Goal: Information Seeking & Learning: Learn about a topic

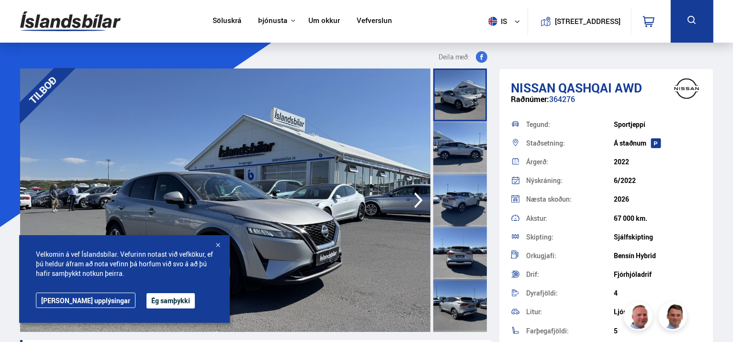
click at [215, 243] on div at bounding box center [218, 246] width 10 height 10
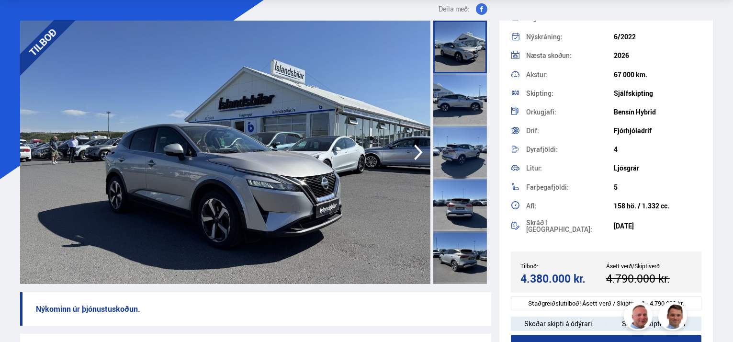
scroll to position [48, 0]
click at [416, 147] on icon "button" at bounding box center [418, 153] width 9 height 16
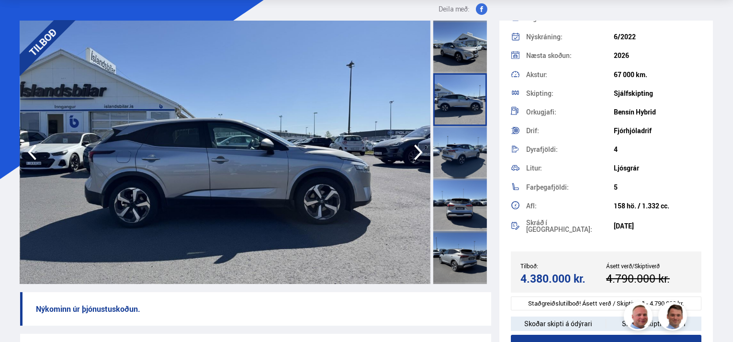
click at [416, 147] on icon "button" at bounding box center [418, 153] width 9 height 16
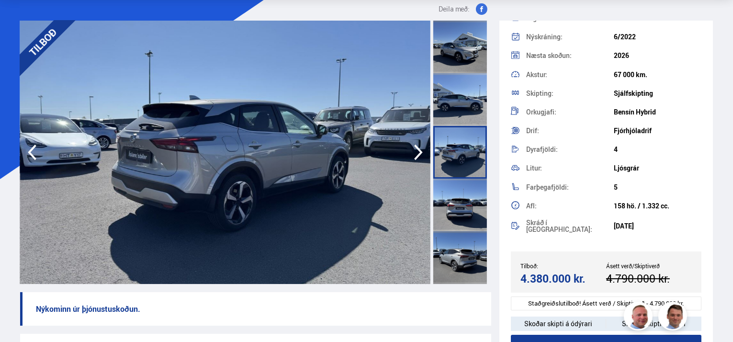
click at [416, 147] on icon "button" at bounding box center [418, 153] width 9 height 16
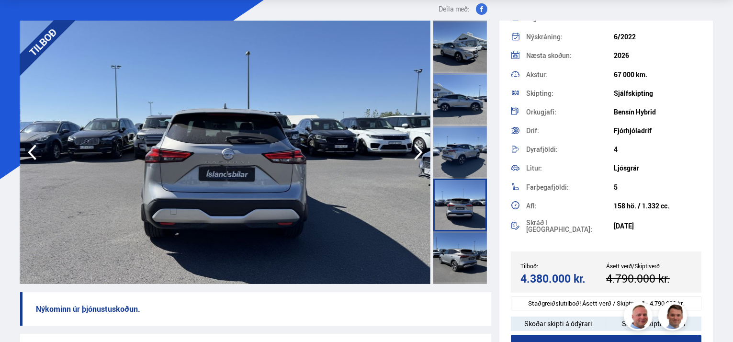
click at [416, 147] on icon "button" at bounding box center [418, 153] width 9 height 16
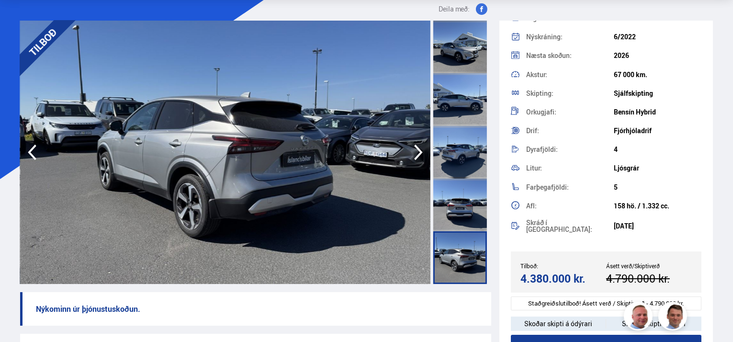
click at [417, 147] on icon "button" at bounding box center [418, 153] width 9 height 16
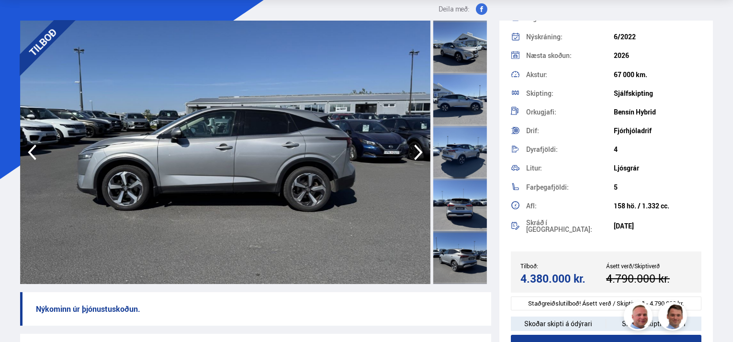
click at [417, 147] on icon "button" at bounding box center [418, 153] width 9 height 16
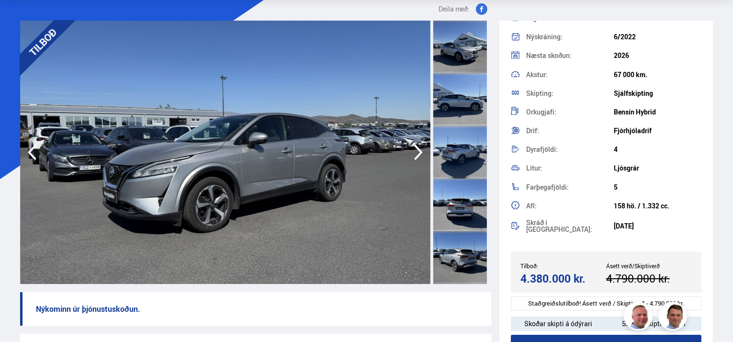
click at [417, 147] on icon "button" at bounding box center [418, 153] width 9 height 16
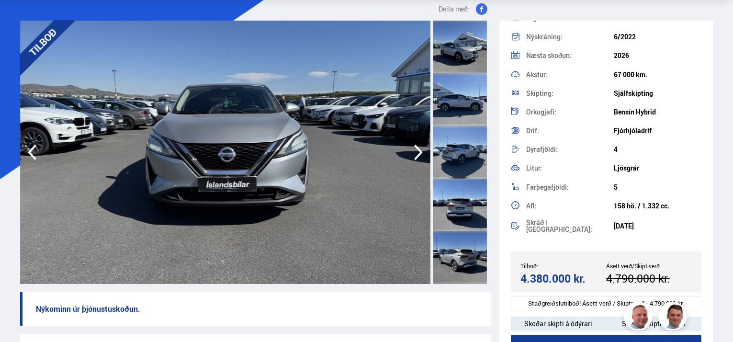
click at [417, 147] on icon "button" at bounding box center [418, 153] width 9 height 16
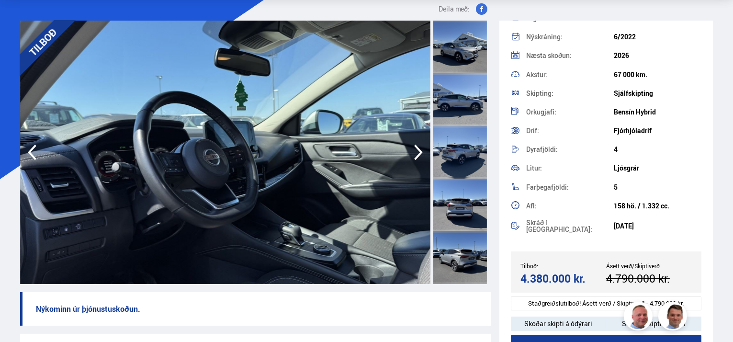
click at [417, 147] on icon "button" at bounding box center [418, 153] width 9 height 16
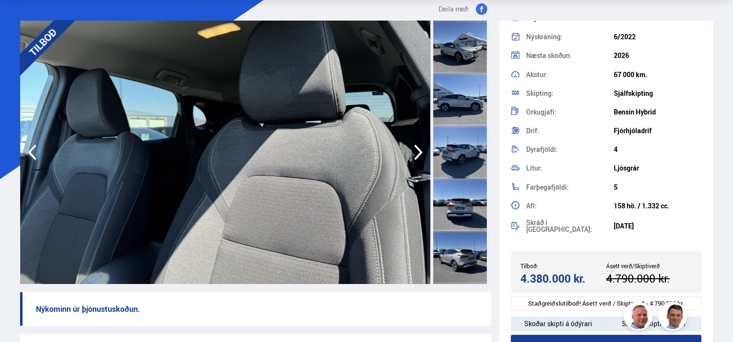
click at [417, 147] on icon "button" at bounding box center [418, 153] width 9 height 16
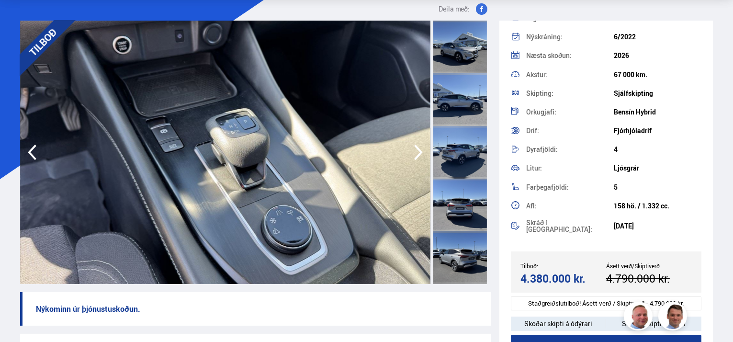
click at [418, 149] on icon "button" at bounding box center [418, 153] width 9 height 16
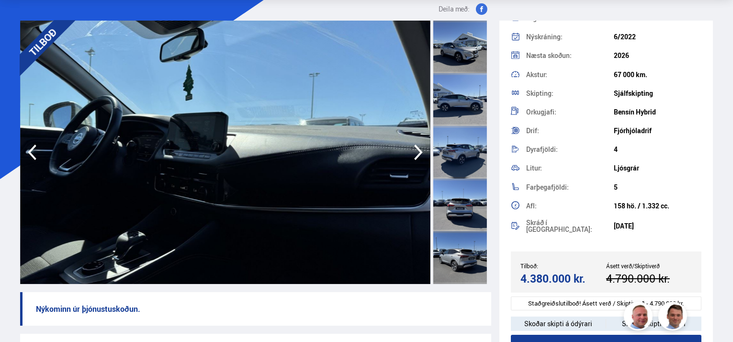
click at [418, 149] on icon "button" at bounding box center [418, 153] width 9 height 16
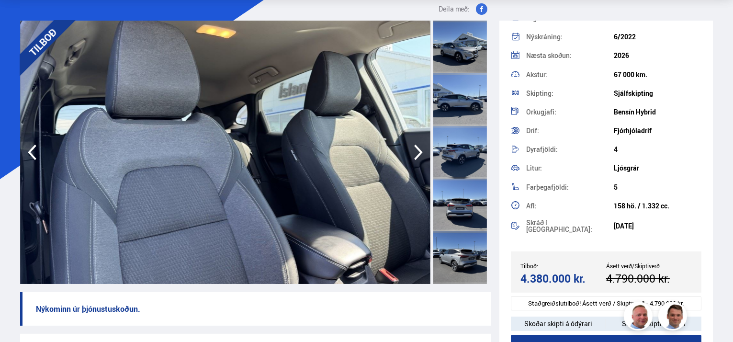
click at [418, 149] on icon "button" at bounding box center [418, 153] width 9 height 16
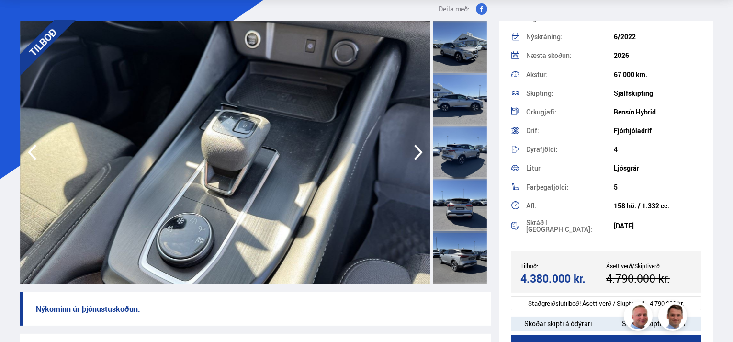
click at [418, 149] on icon "button" at bounding box center [418, 153] width 9 height 16
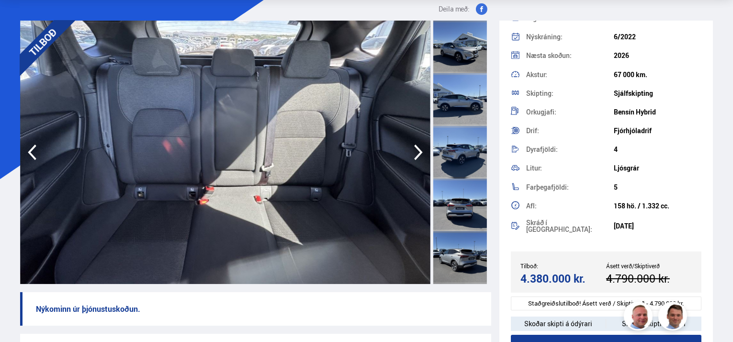
click at [418, 149] on icon "button" at bounding box center [418, 153] width 9 height 16
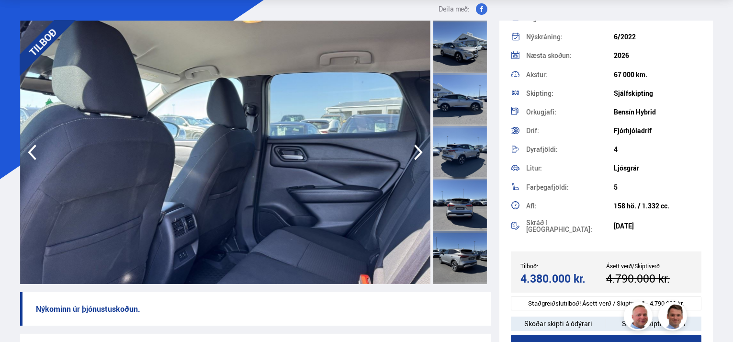
click at [418, 149] on icon "button" at bounding box center [418, 153] width 9 height 16
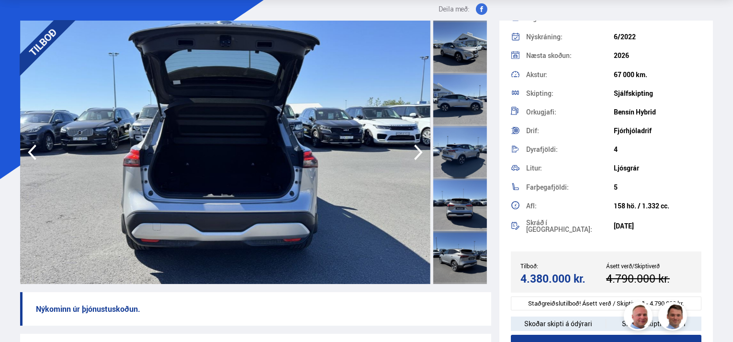
click at [418, 149] on icon "button" at bounding box center [418, 153] width 9 height 16
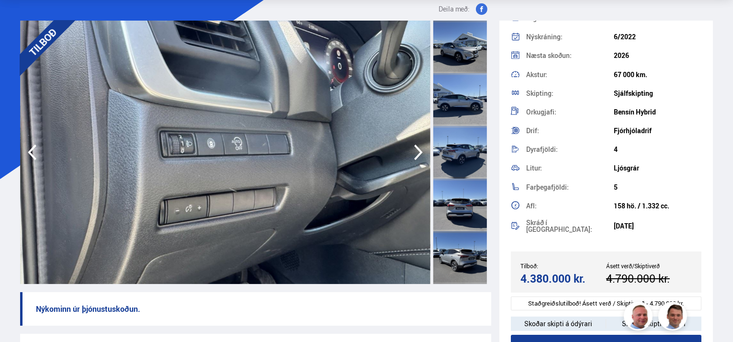
click at [417, 149] on icon "button" at bounding box center [418, 152] width 19 height 23
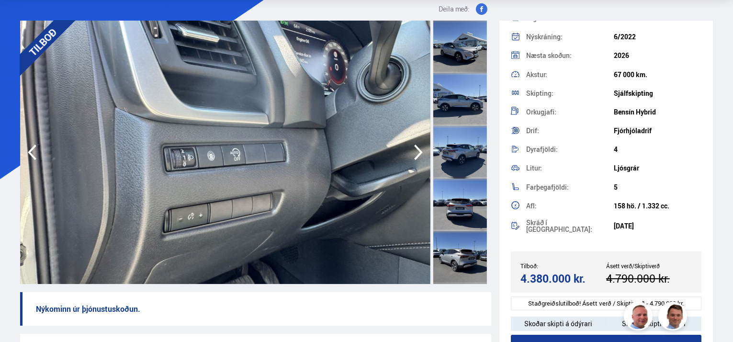
click at [417, 149] on icon "button" at bounding box center [418, 152] width 19 height 23
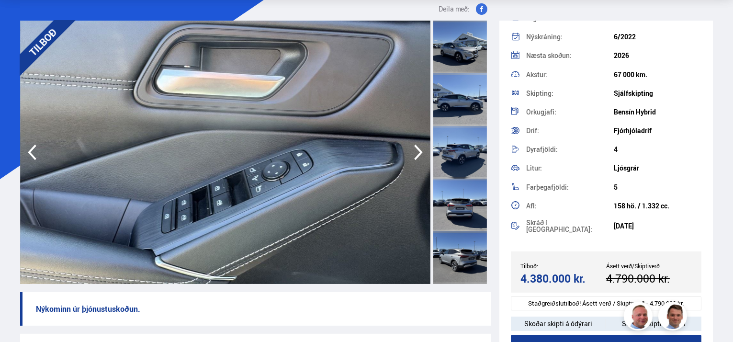
click at [417, 149] on icon "button" at bounding box center [418, 152] width 19 height 23
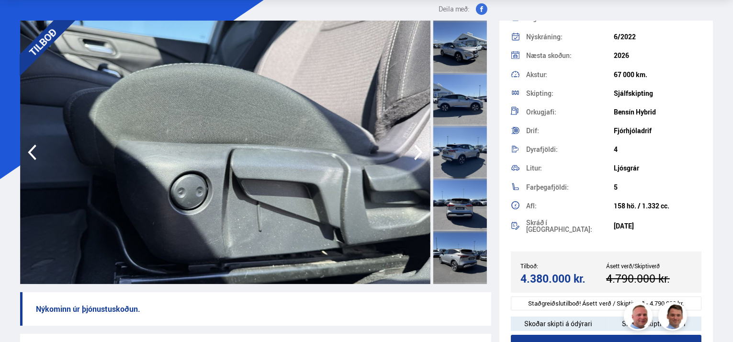
click at [417, 149] on icon "button" at bounding box center [418, 152] width 19 height 23
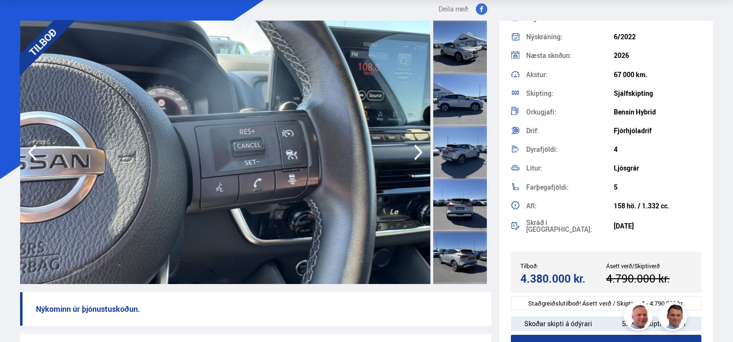
click at [417, 149] on icon "button" at bounding box center [418, 152] width 19 height 23
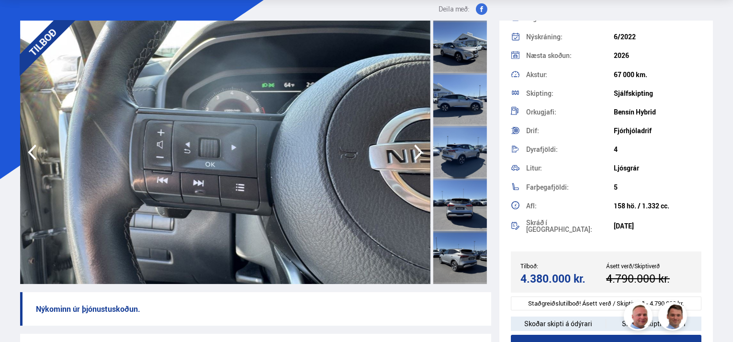
click at [417, 149] on icon "button" at bounding box center [418, 152] width 19 height 23
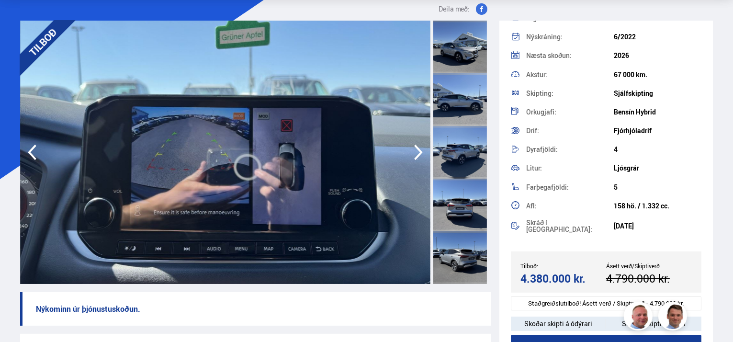
click at [417, 149] on icon "button" at bounding box center [418, 152] width 19 height 23
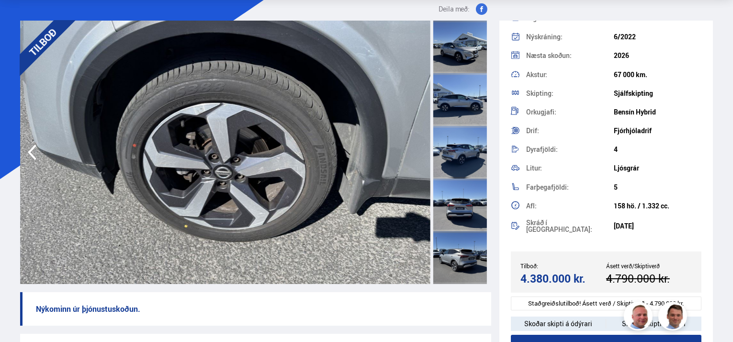
click at [417, 149] on img at bounding box center [225, 152] width 410 height 263
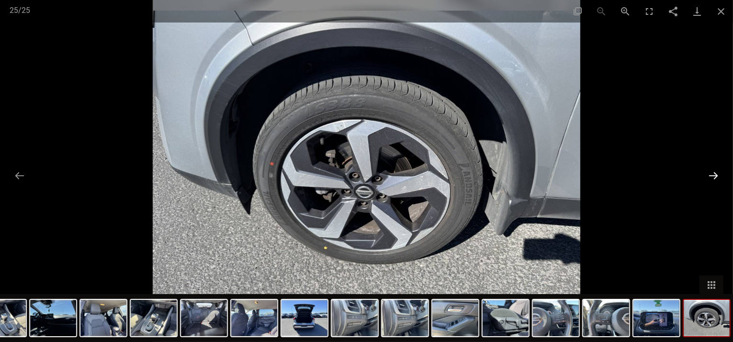
click at [710, 170] on button "Next slide" at bounding box center [713, 175] width 20 height 19
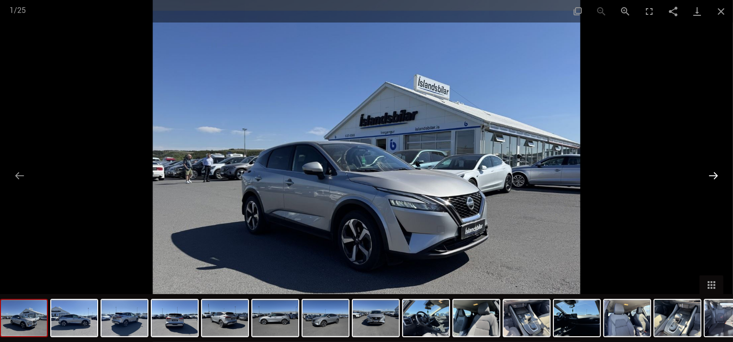
click at [715, 172] on button "Next slide" at bounding box center [713, 175] width 20 height 19
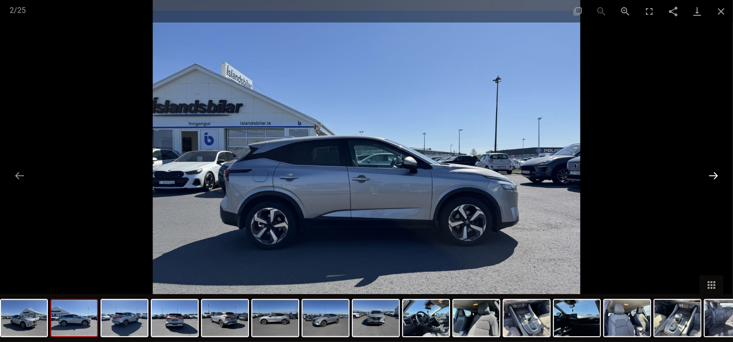
click at [715, 172] on button "Next slide" at bounding box center [713, 175] width 20 height 19
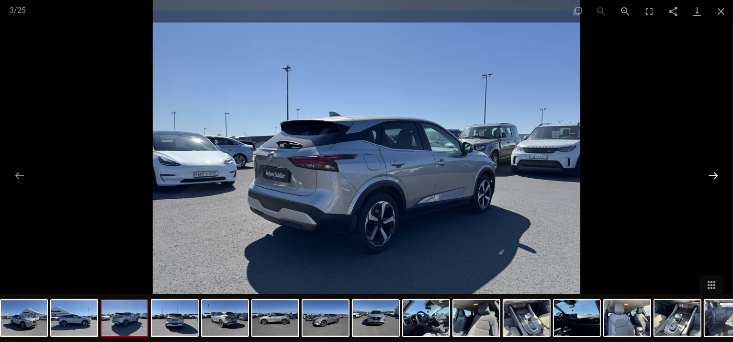
click at [715, 172] on button "Next slide" at bounding box center [713, 175] width 20 height 19
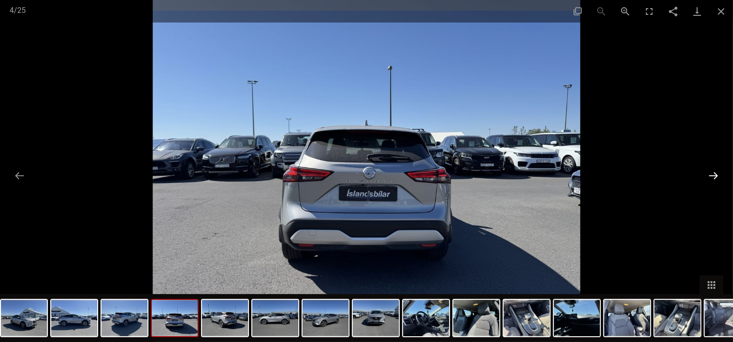
click at [715, 172] on button "Next slide" at bounding box center [713, 175] width 20 height 19
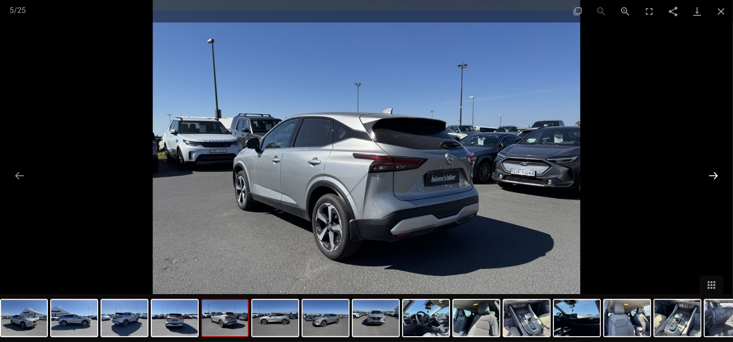
click at [717, 174] on button "Next slide" at bounding box center [713, 175] width 20 height 19
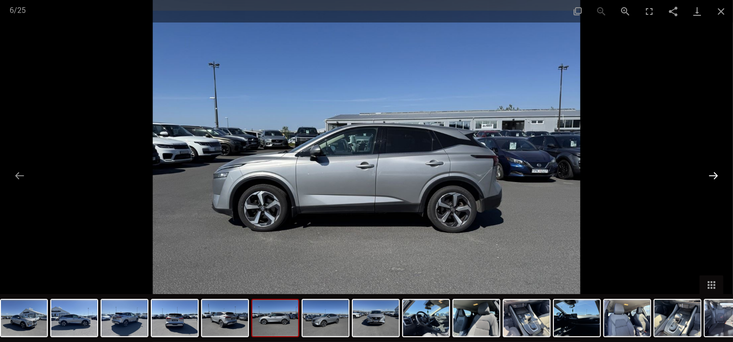
click at [717, 174] on button "Next slide" at bounding box center [713, 175] width 20 height 19
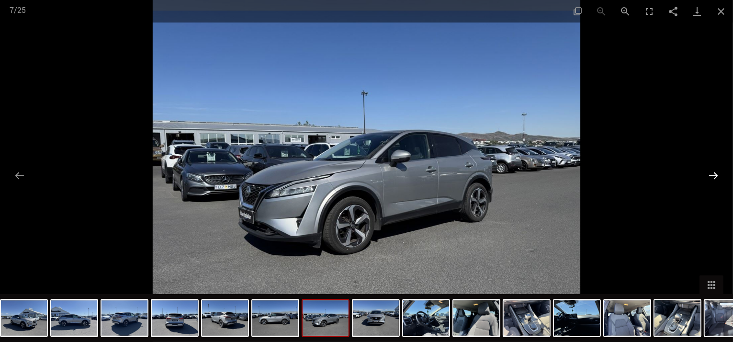
click at [715, 174] on button "Next slide" at bounding box center [713, 175] width 20 height 19
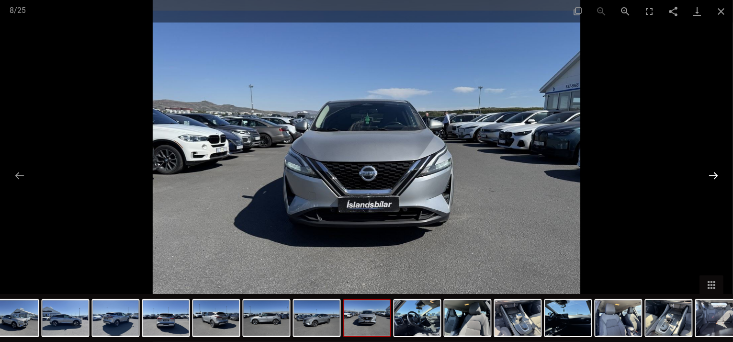
click at [715, 174] on button "Next slide" at bounding box center [713, 175] width 20 height 19
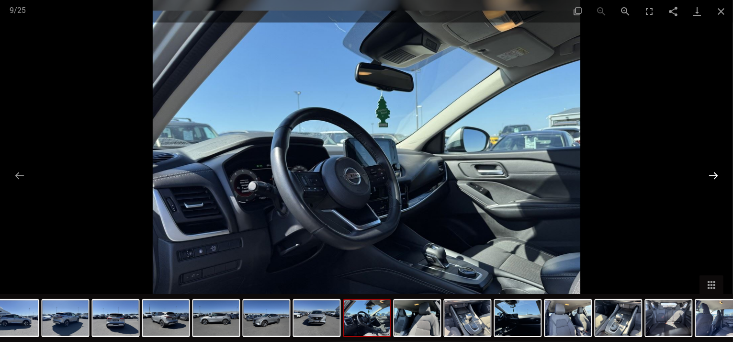
click at [715, 174] on button "Next slide" at bounding box center [713, 175] width 20 height 19
